Goal: Book appointment/travel/reservation

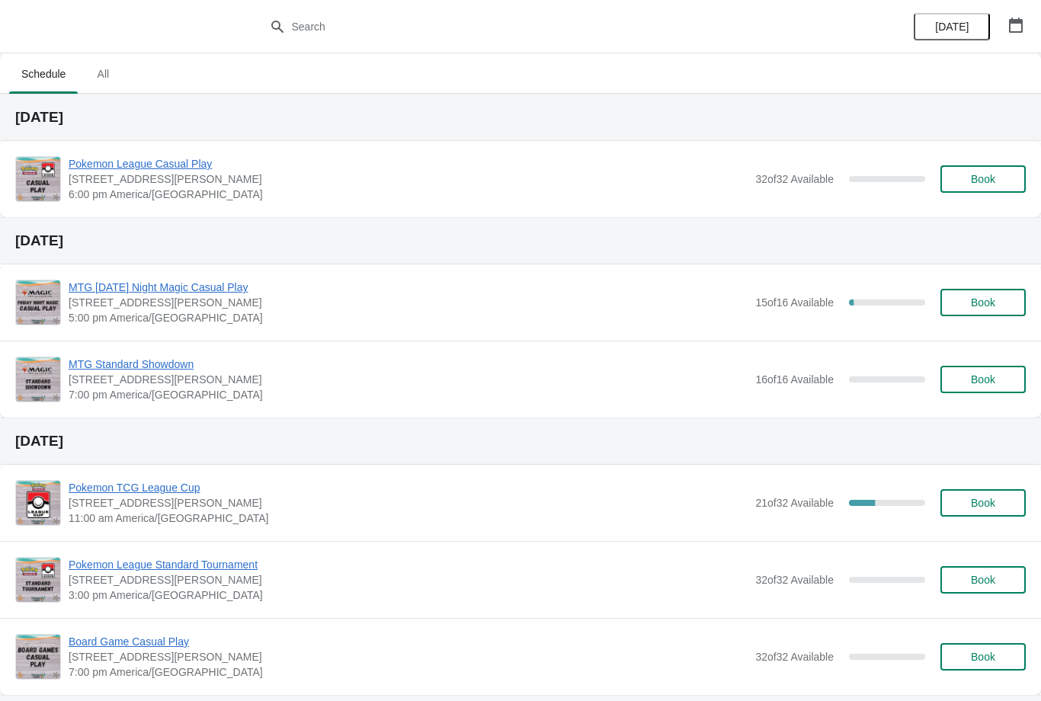
click at [1003, 177] on span "Book" at bounding box center [984, 179] width 58 height 12
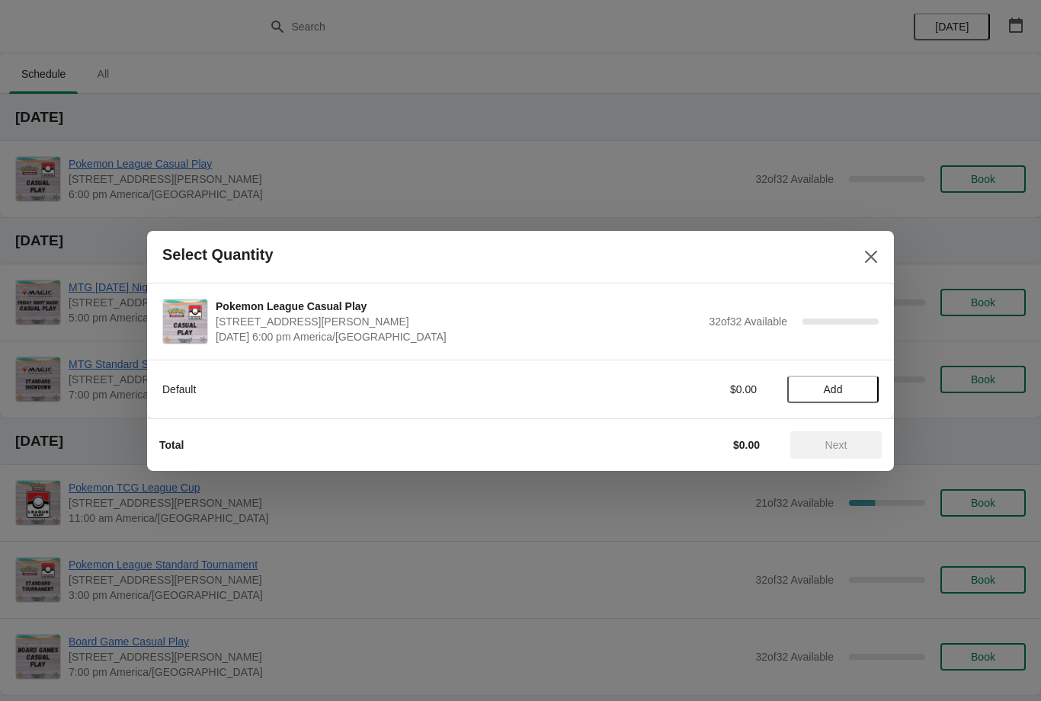
click at [829, 384] on span "Add" at bounding box center [833, 389] width 19 height 12
click at [841, 446] on span "Next" at bounding box center [837, 445] width 22 height 12
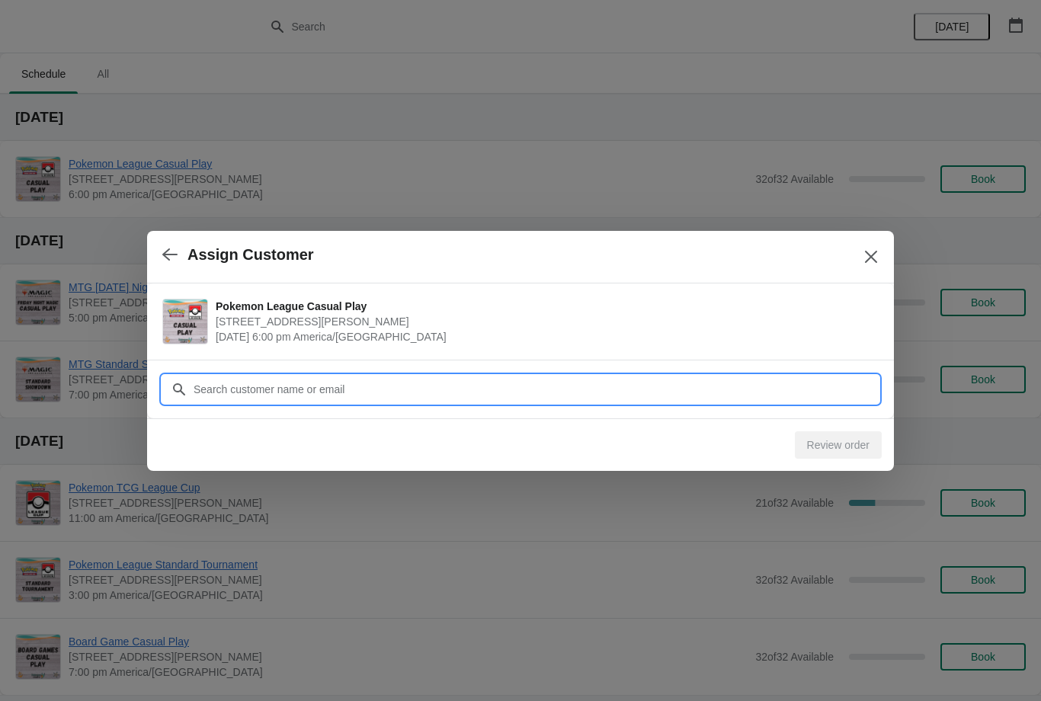
click at [456, 379] on input "Customer" at bounding box center [536, 389] width 686 height 27
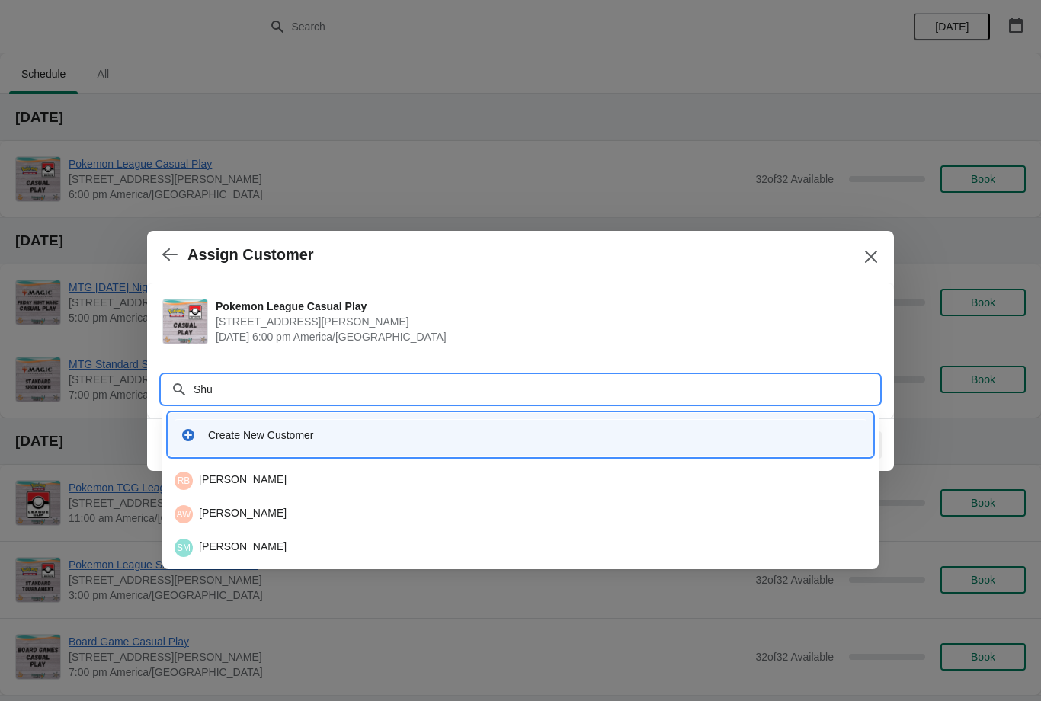
type input "Shuc"
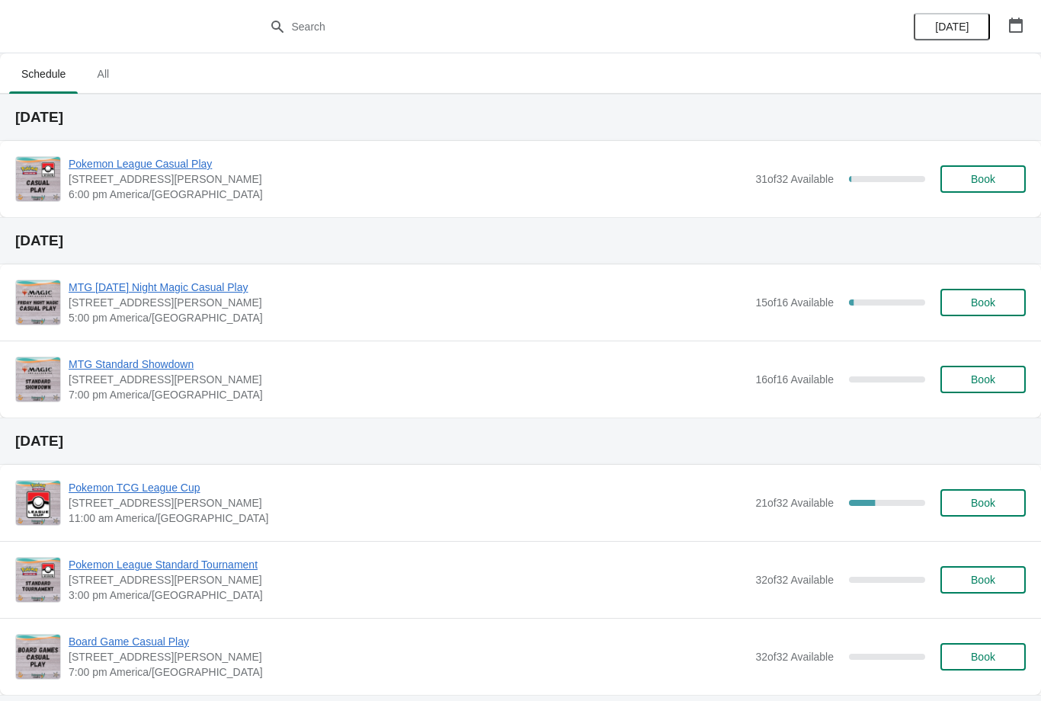
click at [983, 176] on span "Book" at bounding box center [983, 179] width 24 height 12
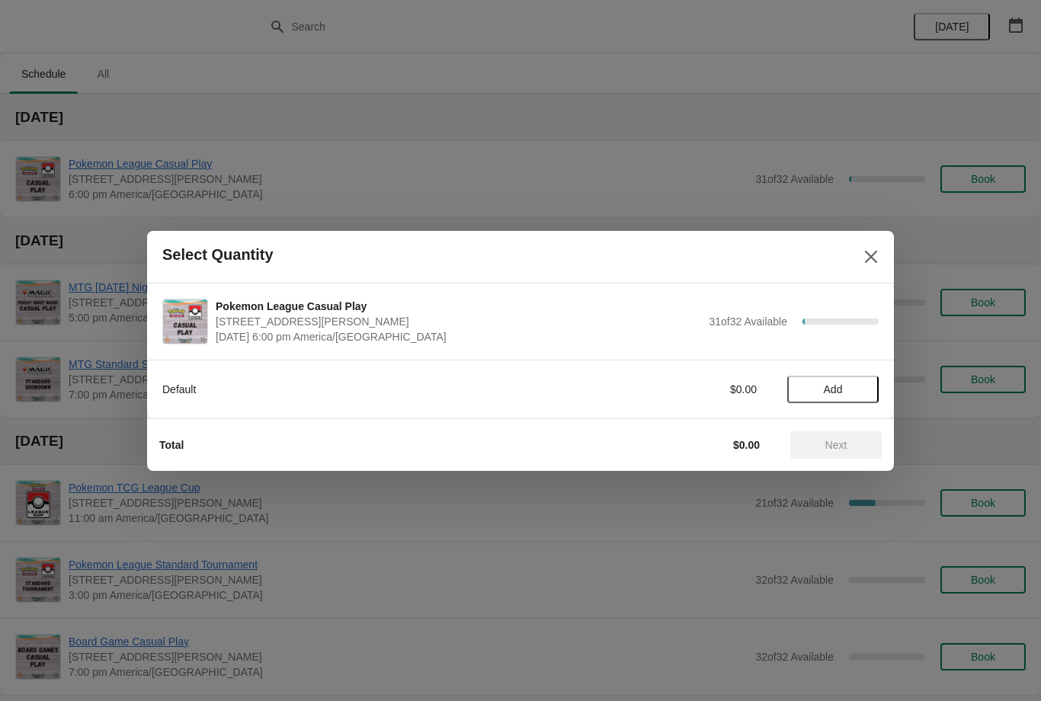
click at [846, 382] on button "Add" at bounding box center [833, 389] width 91 height 27
click at [856, 442] on span "Next" at bounding box center [836, 445] width 67 height 12
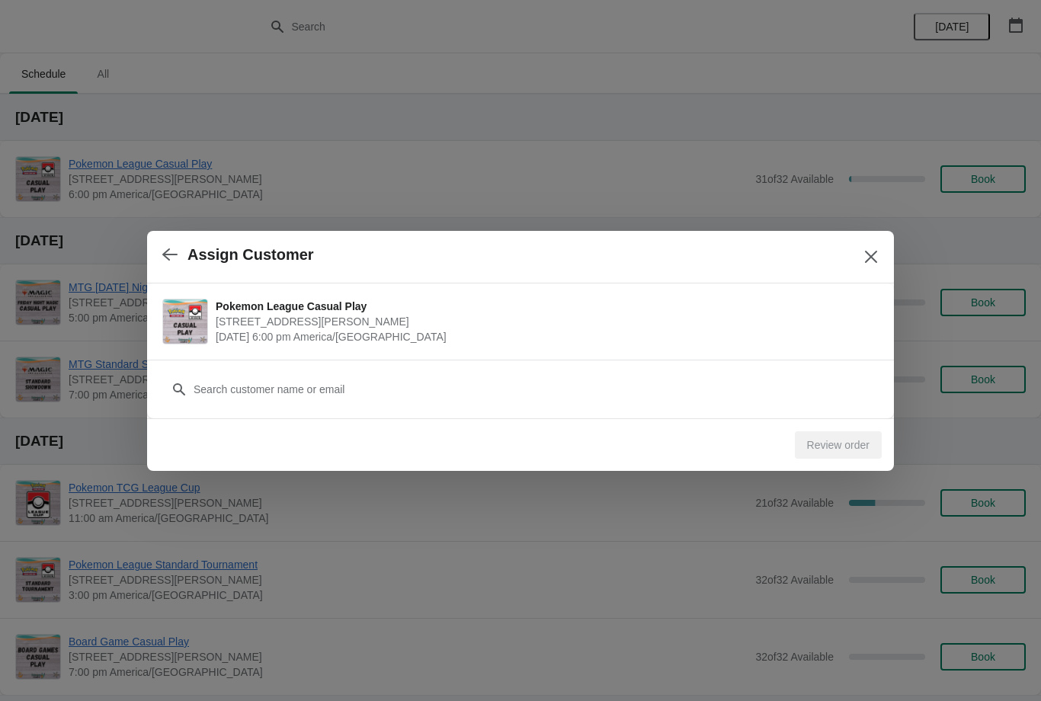
click at [477, 353] on div "Pokemon League Casual Play 2040 Louetta Rd Ste I Spring, TX 77388 October 2 | 6…" at bounding box center [520, 322] width 747 height 76
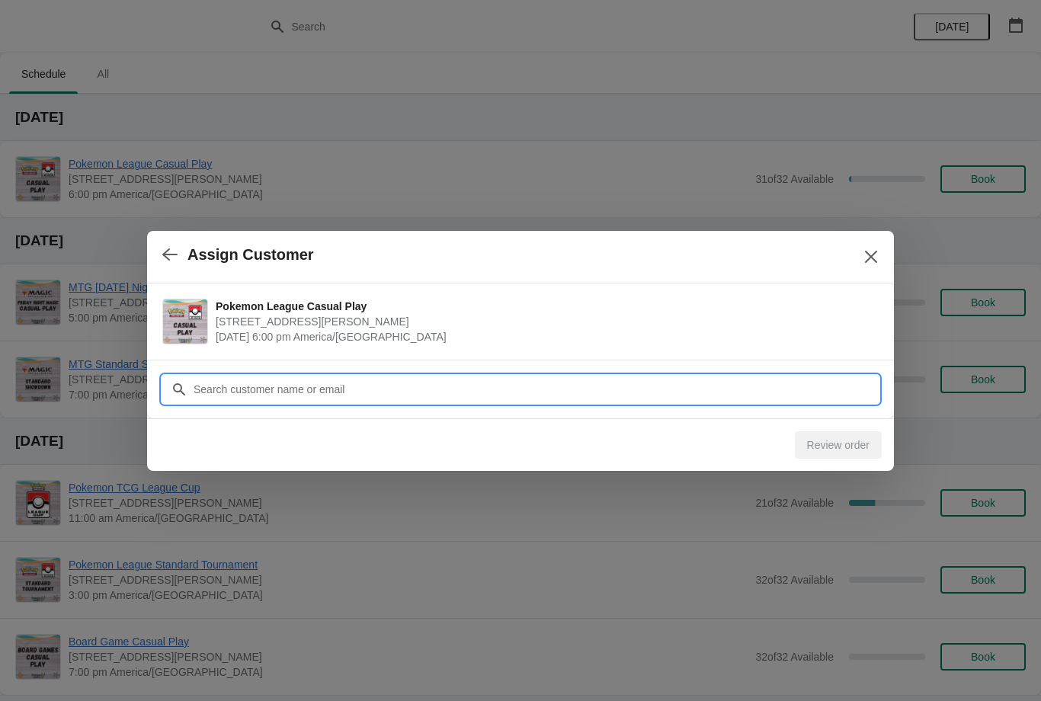
click at [483, 378] on input "Customer" at bounding box center [536, 389] width 686 height 27
